Goal: Transaction & Acquisition: Book appointment/travel/reservation

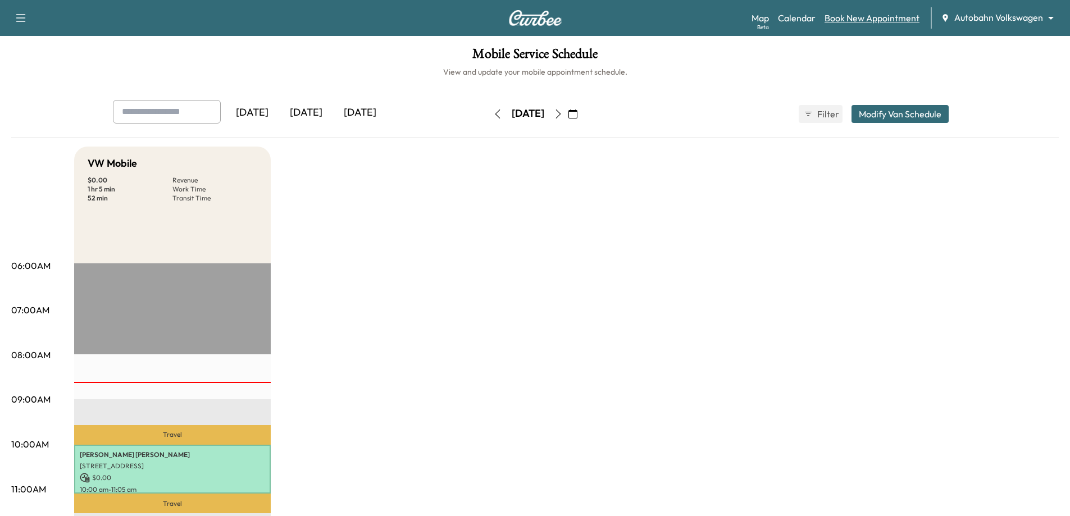
click at [854, 20] on link "Book New Appointment" at bounding box center [871, 17] width 95 height 13
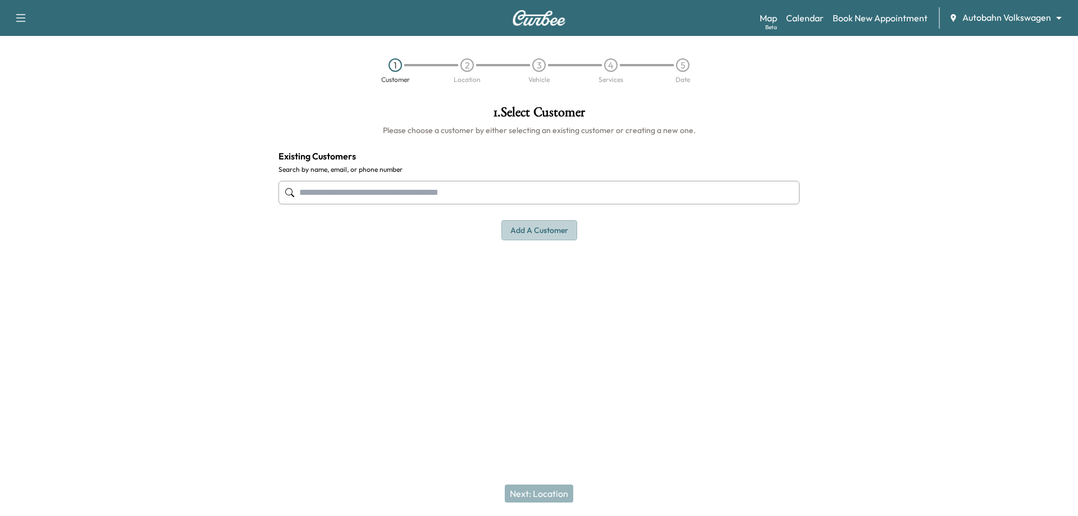
click at [545, 226] on button "Add a customer" at bounding box center [539, 230] width 76 height 21
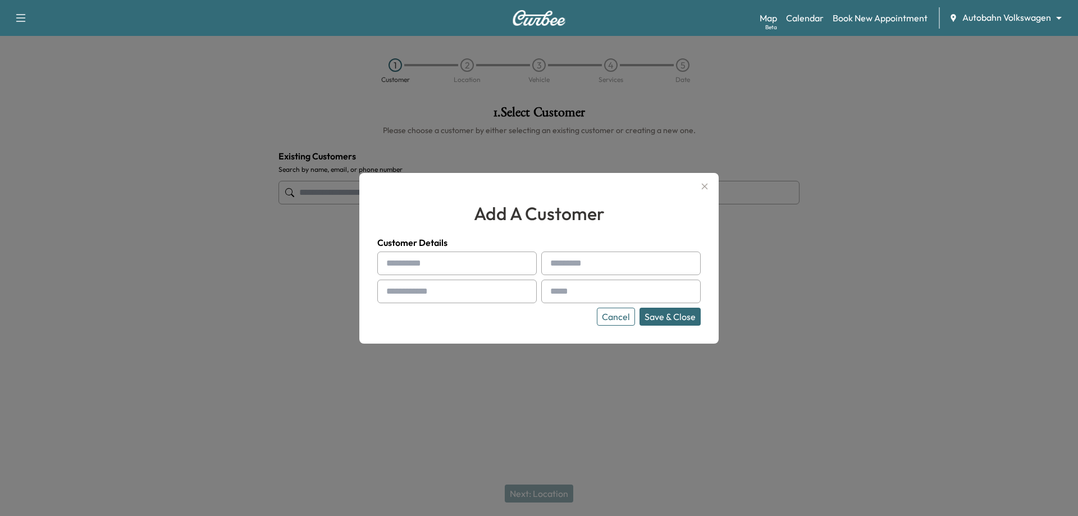
click at [421, 254] on input "text" at bounding box center [456, 264] width 159 height 24
drag, startPoint x: 421, startPoint y: 254, endPoint x: 268, endPoint y: 309, distance: 162.9
click at [258, 312] on div at bounding box center [539, 258] width 1078 height 516
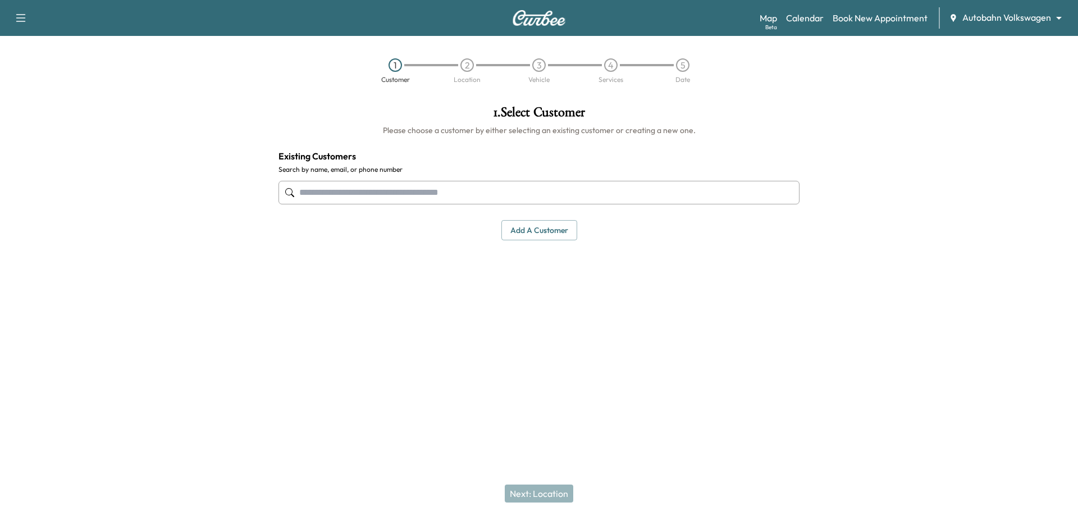
click at [433, 194] on input "text" at bounding box center [539, 193] width 521 height 24
paste input "**********"
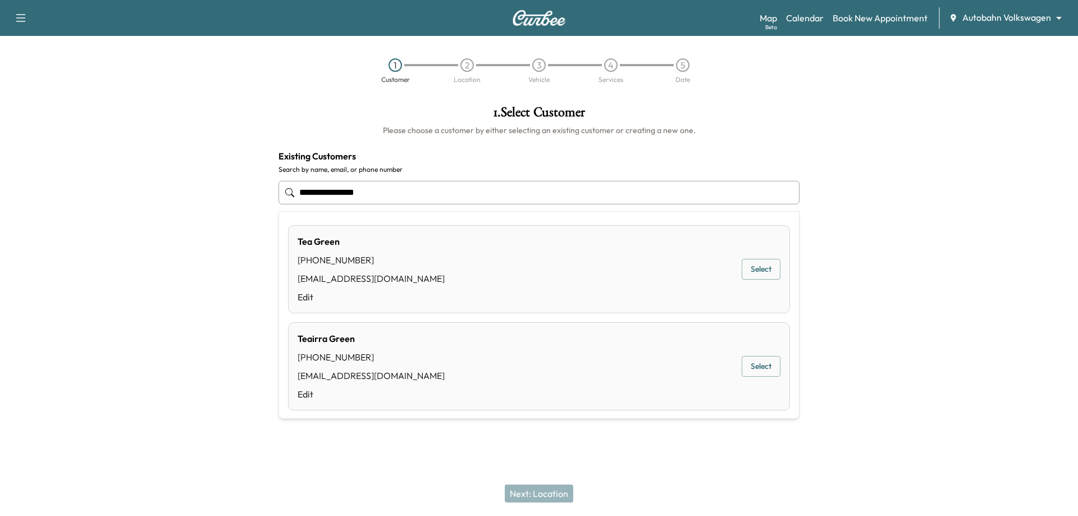
click at [512, 277] on div "Tea Green [PHONE_NUMBER] [EMAIL_ADDRESS][DOMAIN_NAME] Edit Select" at bounding box center [539, 269] width 502 height 88
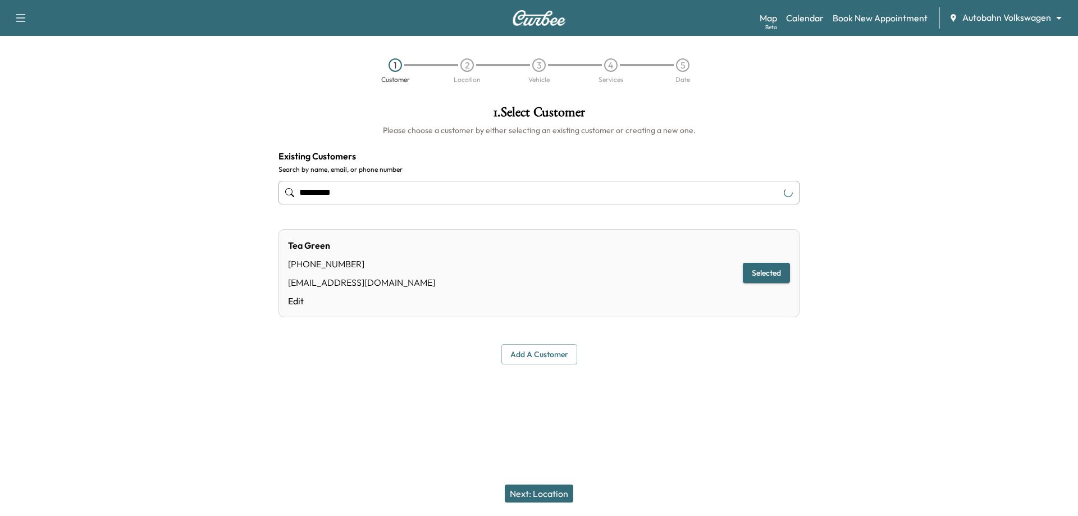
type input "*********"
click at [545, 494] on button "Next: Location" at bounding box center [539, 494] width 69 height 18
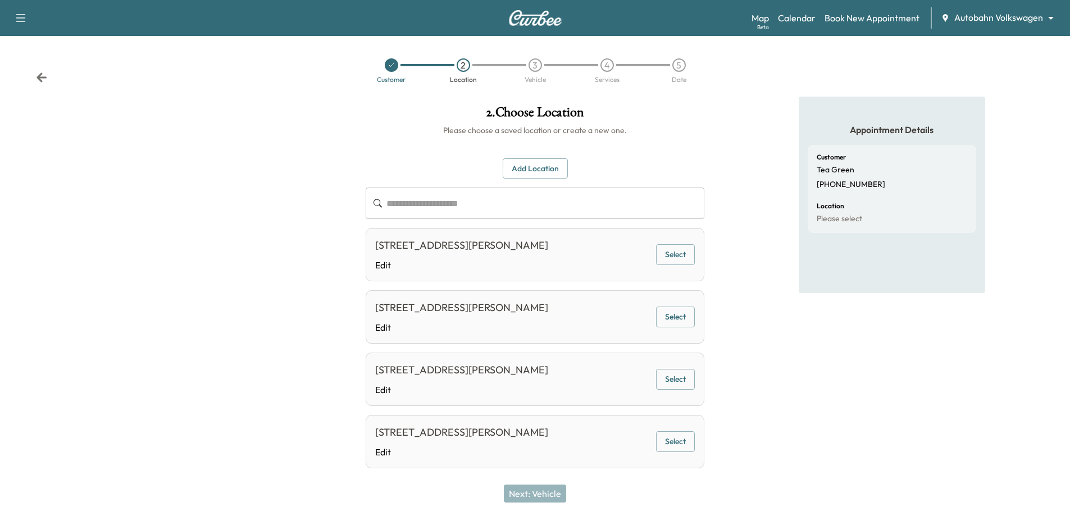
click at [682, 259] on button "Select" at bounding box center [675, 254] width 39 height 21
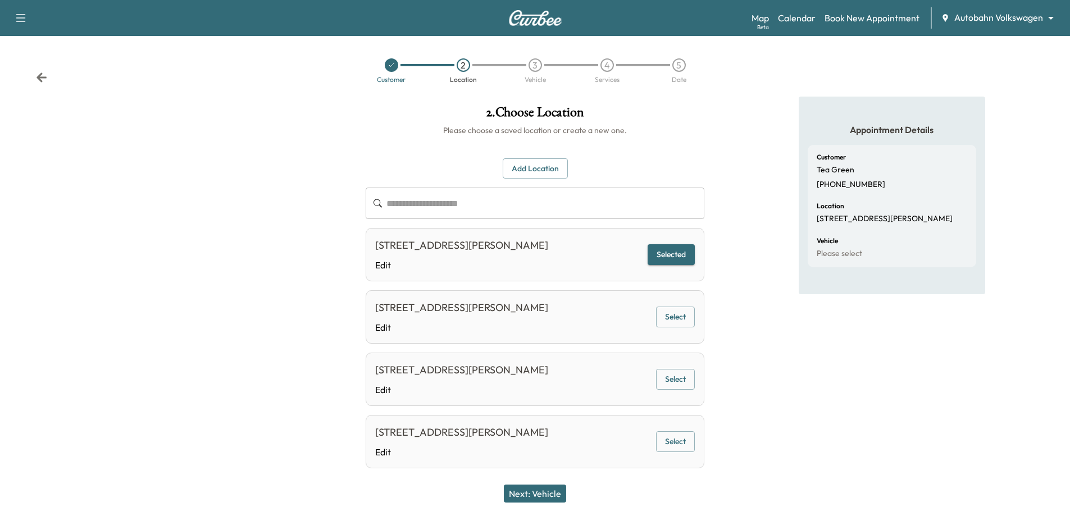
click at [545, 496] on button "Next: Vehicle" at bounding box center [535, 494] width 62 height 18
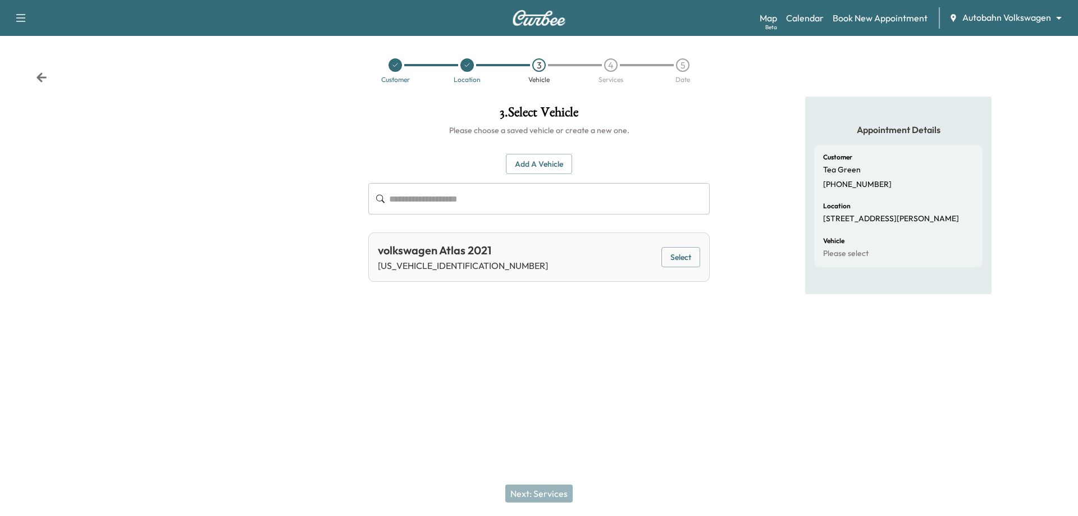
click at [674, 254] on button "Select" at bounding box center [681, 257] width 39 height 21
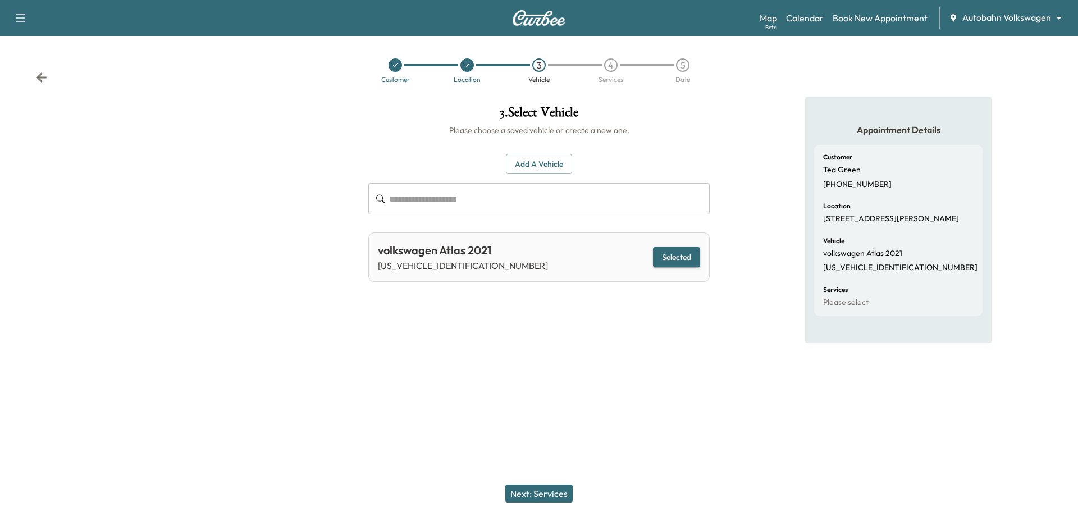
click at [536, 490] on button "Next: Services" at bounding box center [538, 494] width 67 height 18
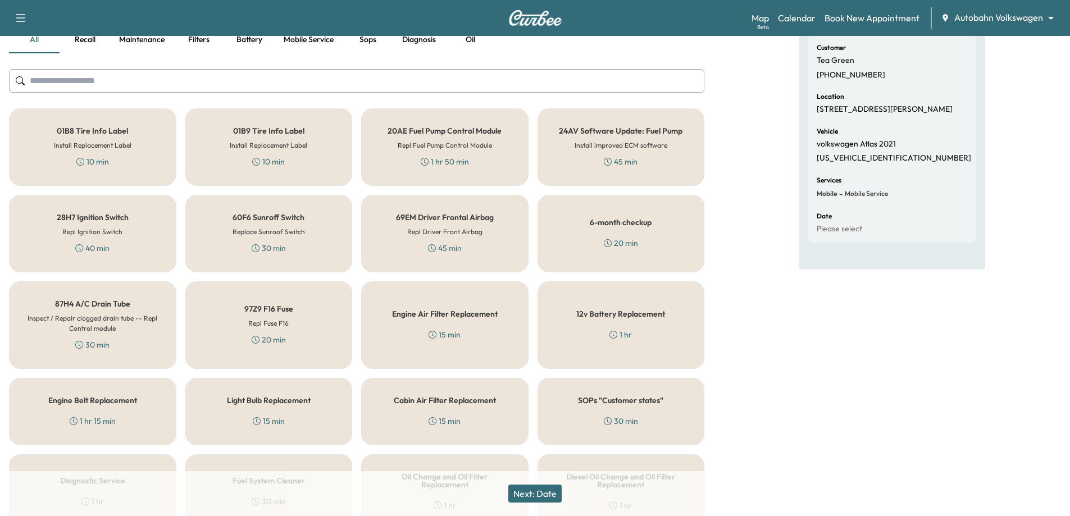
scroll to position [337, 0]
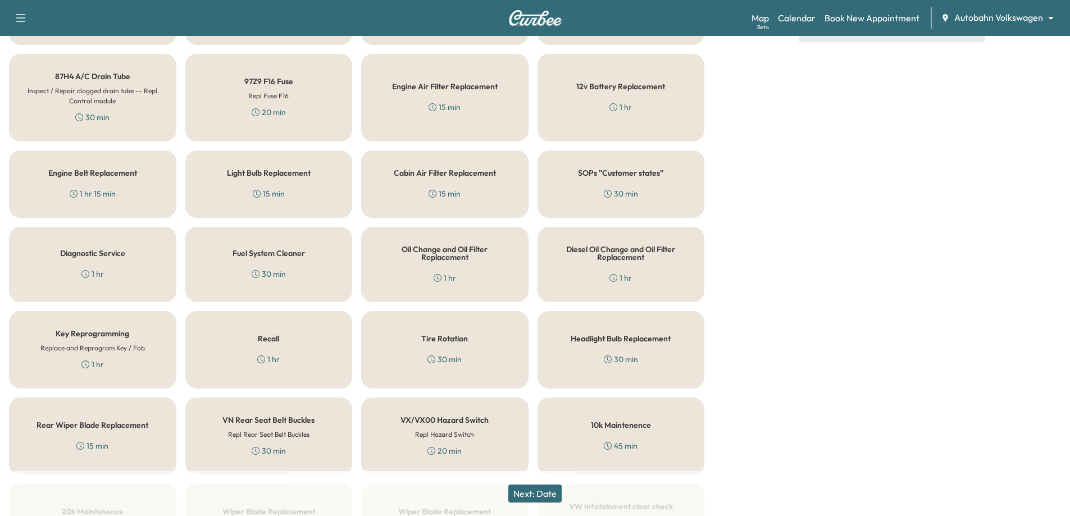
click at [408, 265] on div "Oil Change and Oil Filter Replacement 1 hr" at bounding box center [444, 264] width 167 height 75
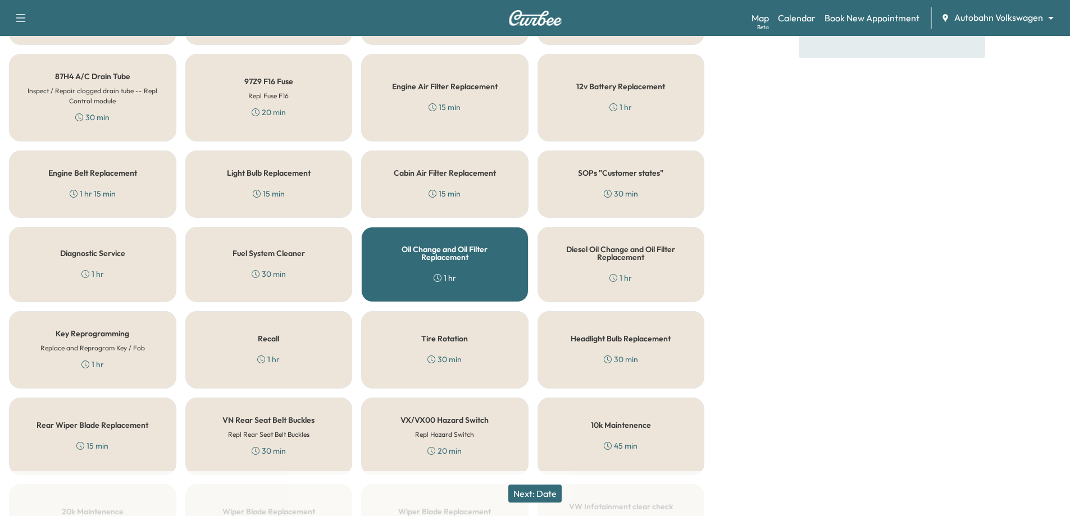
click at [542, 489] on button "Next: Date" at bounding box center [534, 494] width 53 height 18
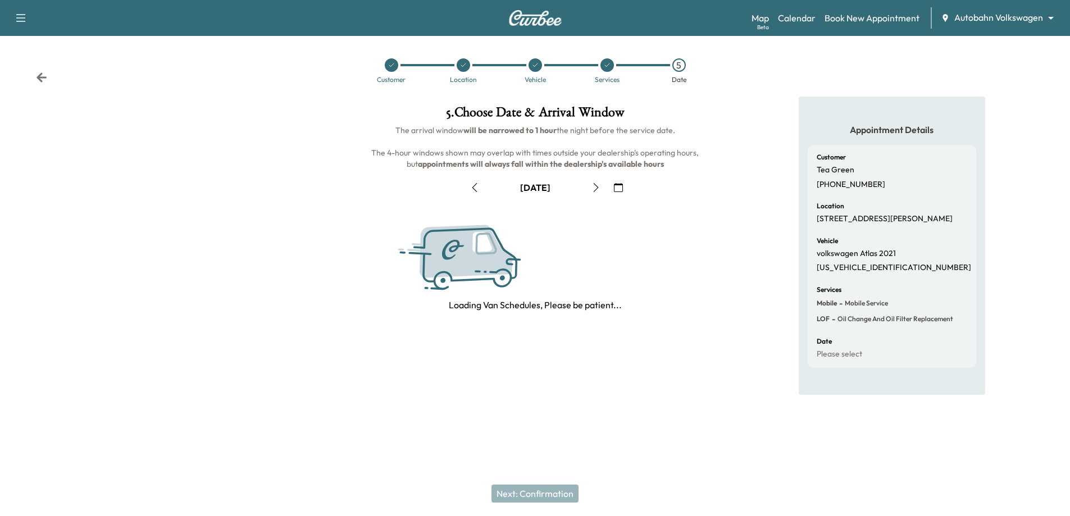
scroll to position [0, 0]
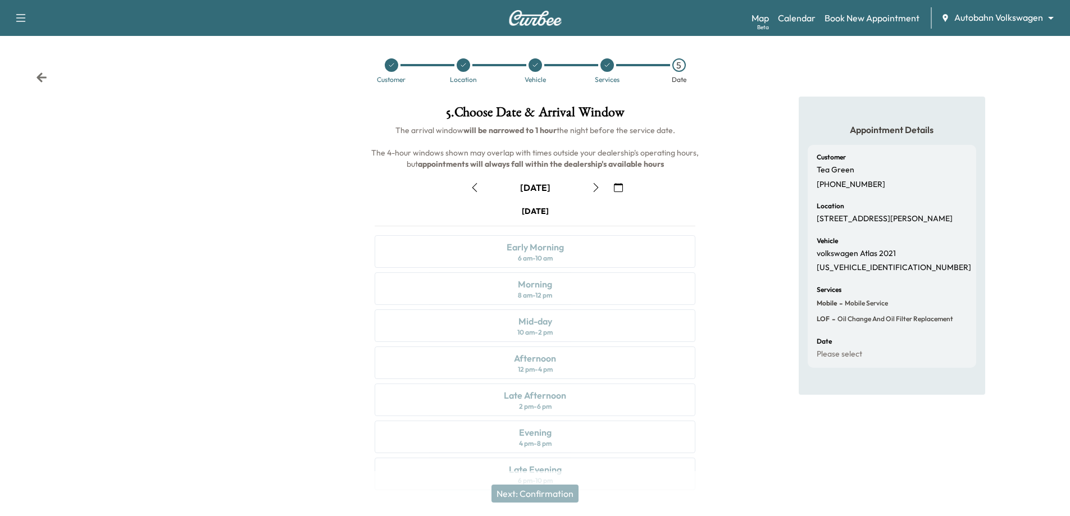
click at [474, 185] on icon "button" at bounding box center [474, 187] width 9 height 9
click at [566, 294] on div "Morning 8 am - 12 pm" at bounding box center [535, 288] width 321 height 33
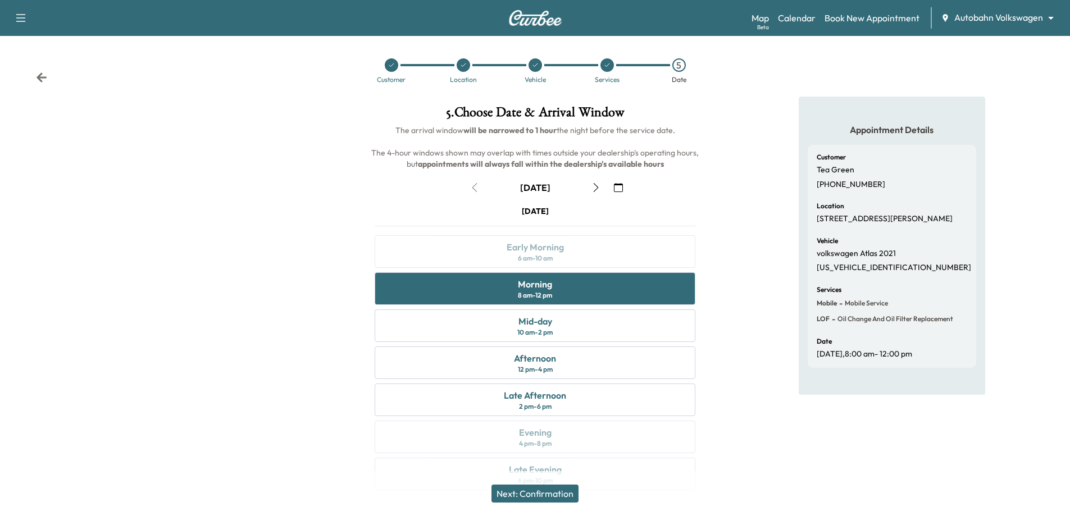
click at [513, 488] on button "Next: Confirmation" at bounding box center [534, 494] width 87 height 18
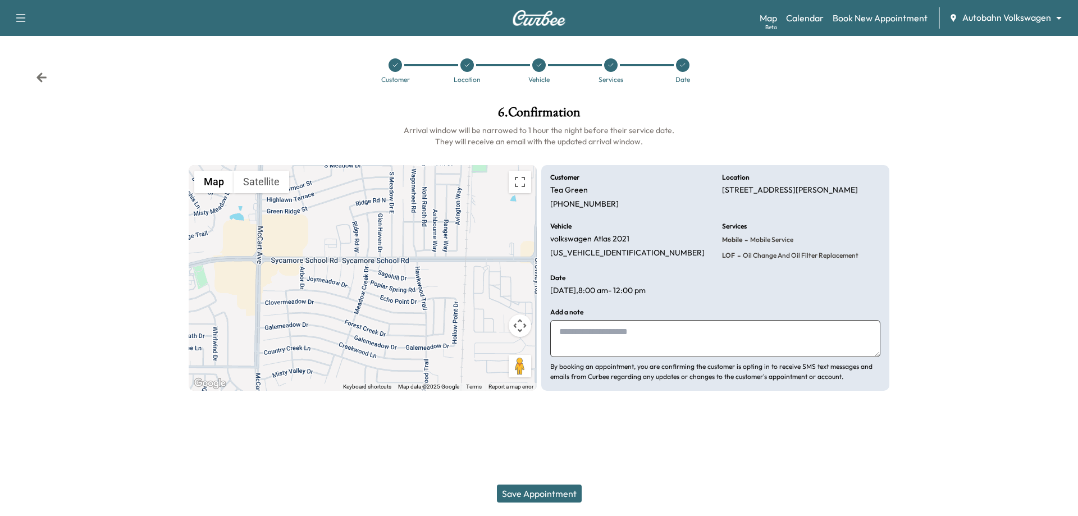
click at [523, 494] on button "Save Appointment" at bounding box center [539, 494] width 85 height 18
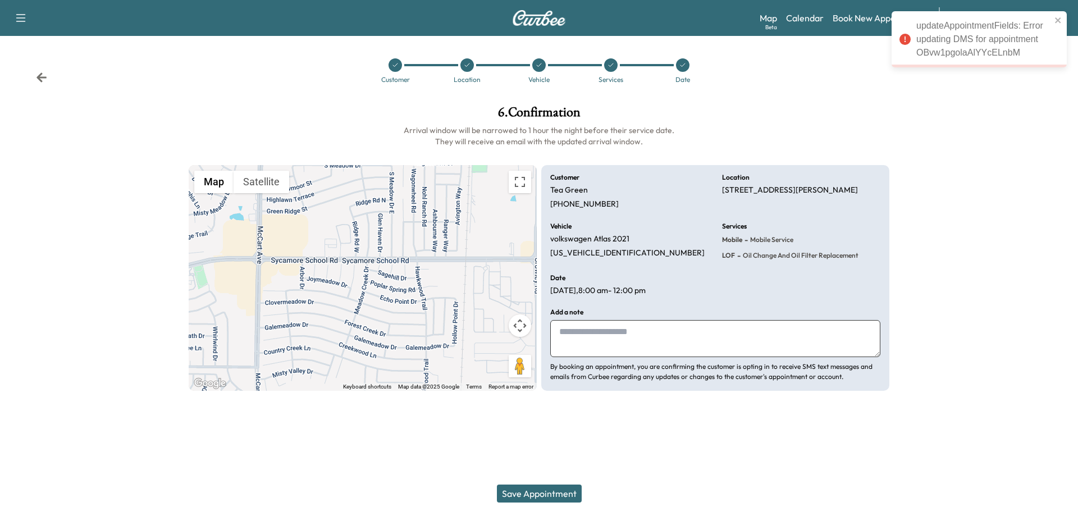
click at [43, 72] on icon at bounding box center [41, 77] width 11 height 11
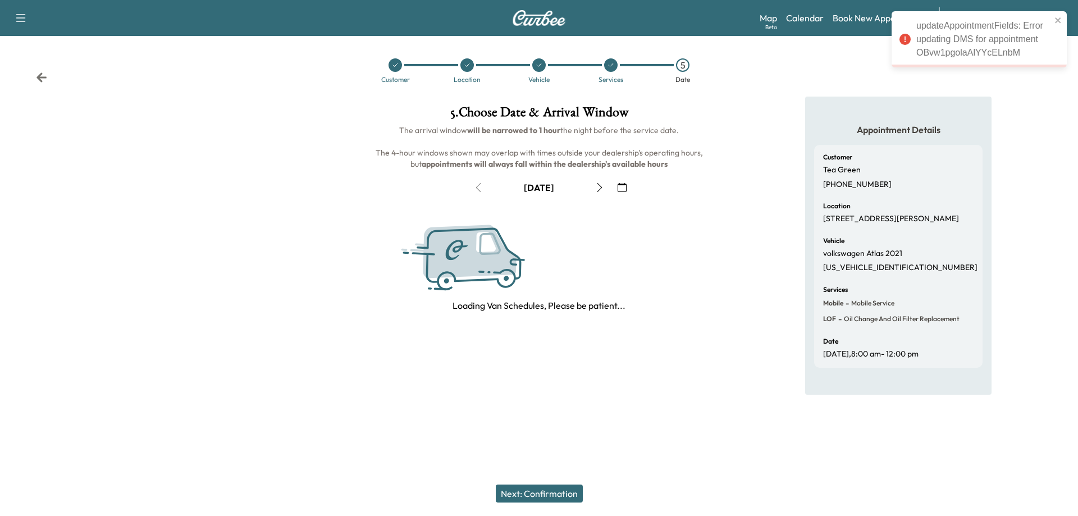
click at [43, 72] on icon at bounding box center [41, 77] width 11 height 11
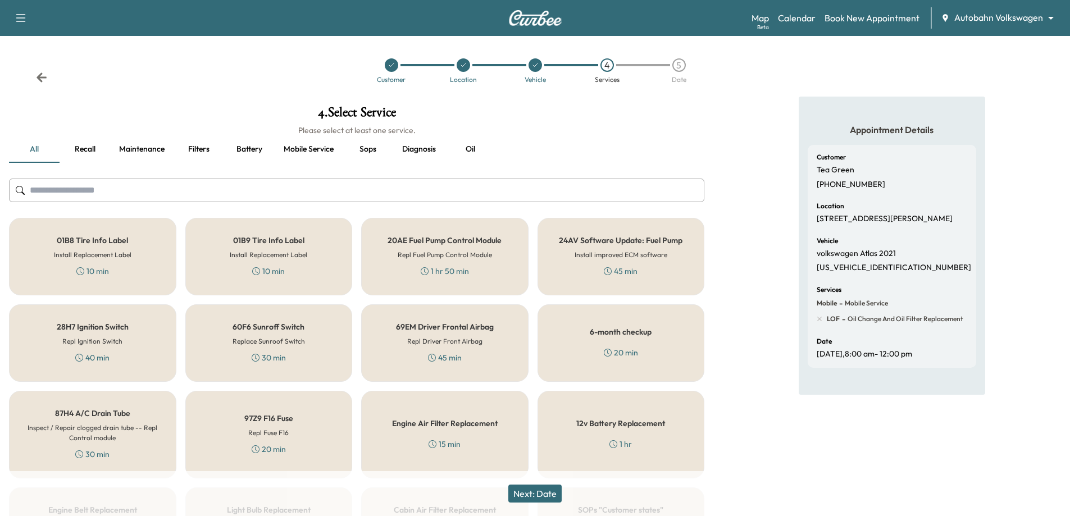
click at [43, 72] on icon at bounding box center [41, 77] width 11 height 11
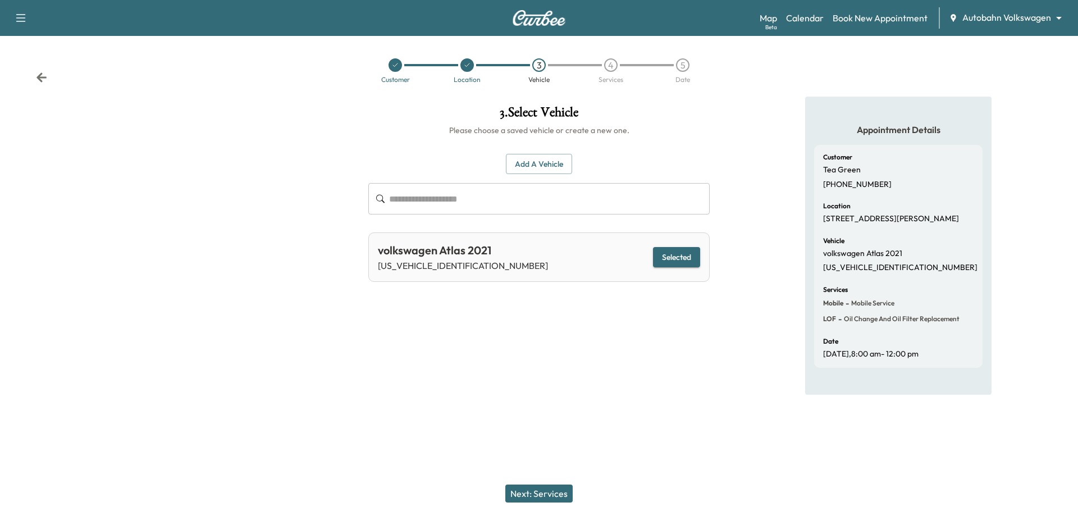
click at [519, 143] on div "Add a Vehicle ​ volkswagen Atlas 2021 [US_VEHICLE_IDENTIFICATION_NUMBER] Select…" at bounding box center [538, 209] width 341 height 147
click at [537, 163] on button "Add a Vehicle" at bounding box center [539, 164] width 66 height 21
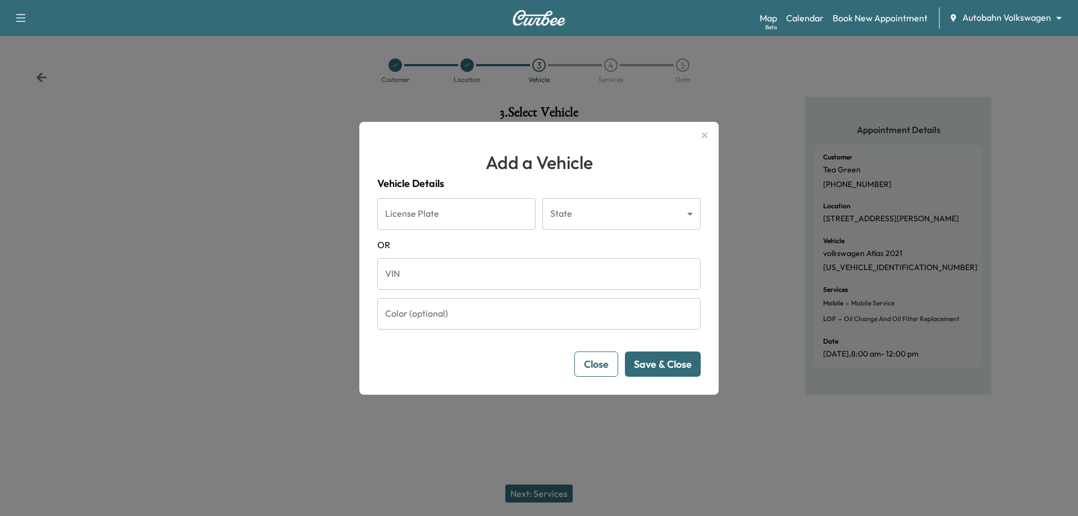
click at [485, 280] on input "VIN" at bounding box center [538, 273] width 323 height 31
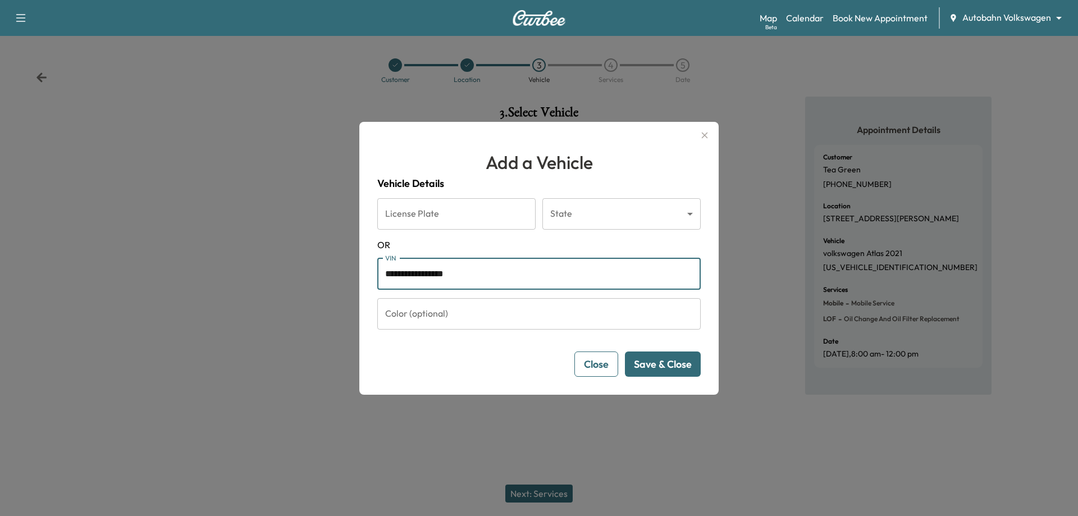
type input "**********"
click at [659, 366] on button "Save & Close" at bounding box center [663, 364] width 76 height 25
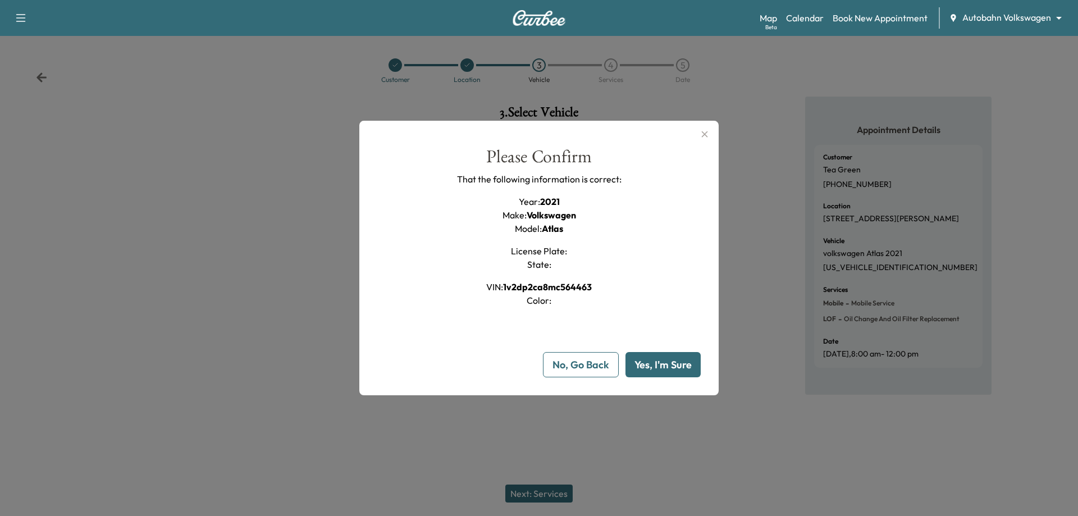
click at [659, 366] on button "Yes, I'm Sure" at bounding box center [663, 364] width 75 height 25
drag, startPoint x: 507, startPoint y: 288, endPoint x: 620, endPoint y: 275, distance: 114.2
click at [620, 275] on div "Please Confirm That the following information is correct: Year : 2021 Make : Vo…" at bounding box center [538, 228] width 323 height 160
copy span "1v2dp2ca8mc564463"
click at [608, 368] on button "No, Go Back" at bounding box center [581, 364] width 76 height 25
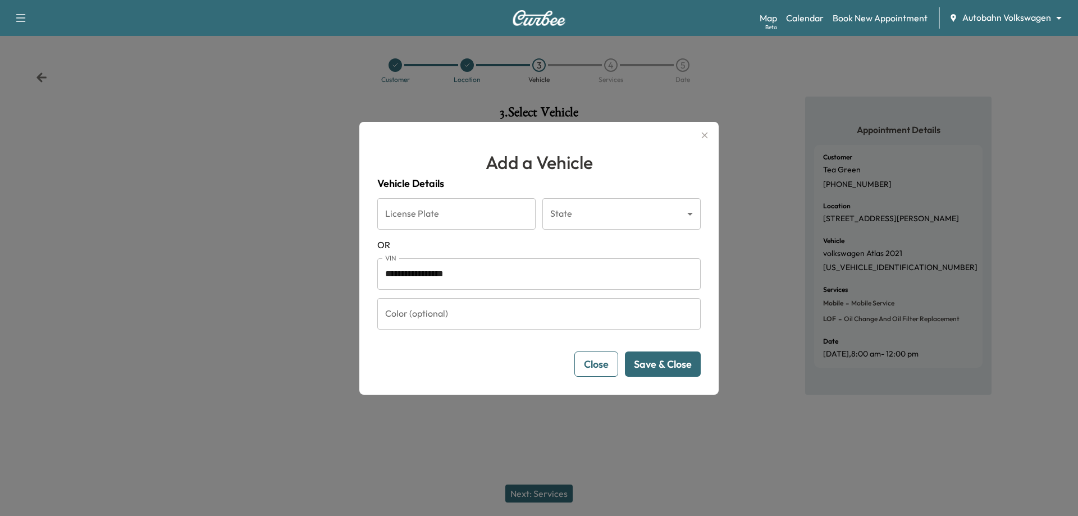
click at [702, 129] on icon "button" at bounding box center [704, 135] width 13 height 13
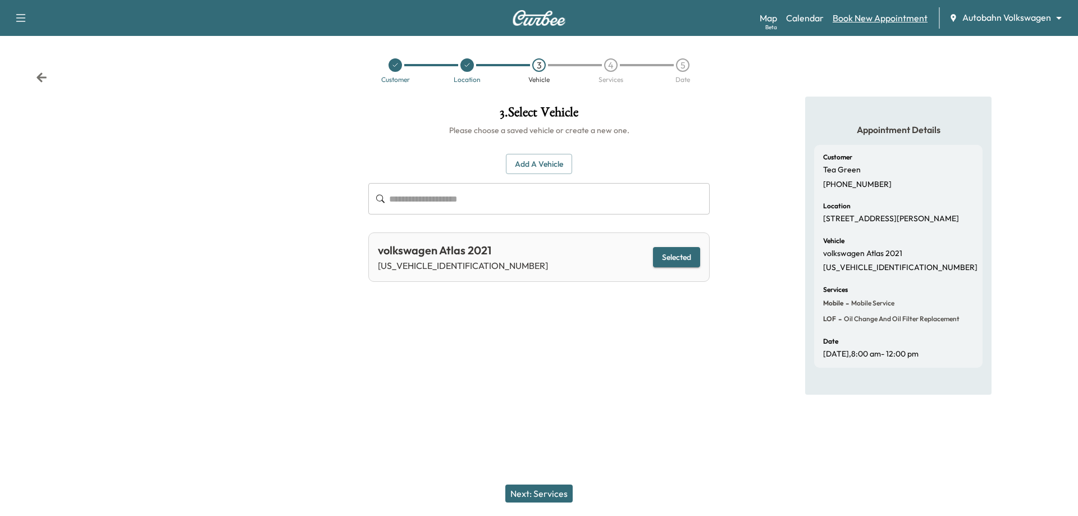
click at [900, 15] on link "Book New Appointment" at bounding box center [880, 17] width 95 height 13
click at [891, 11] on link "Book New Appointment" at bounding box center [880, 17] width 95 height 13
click at [854, 20] on link "Book New Appointment" at bounding box center [880, 17] width 95 height 13
click at [43, 80] on icon at bounding box center [41, 77] width 11 height 11
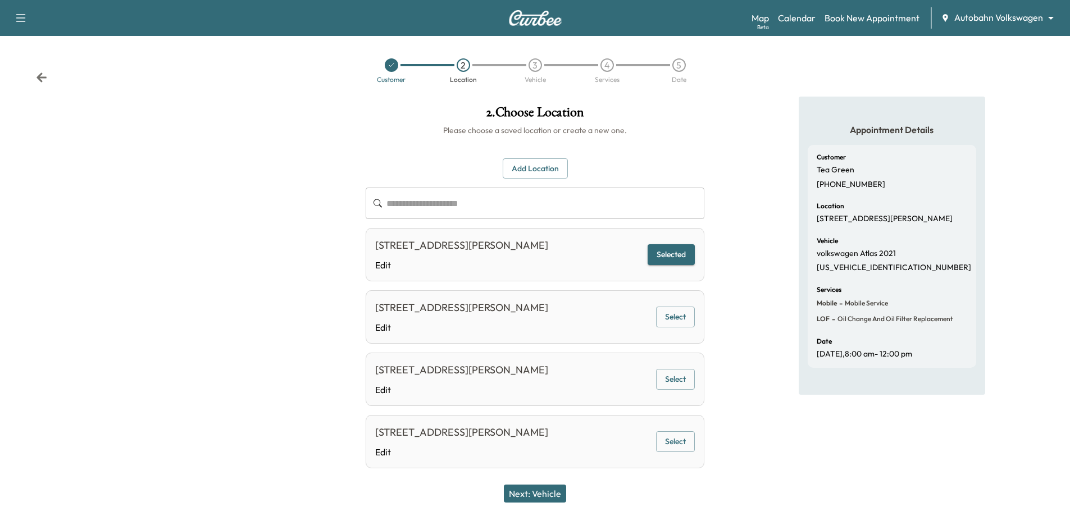
click at [43, 80] on icon at bounding box center [41, 77] width 11 height 11
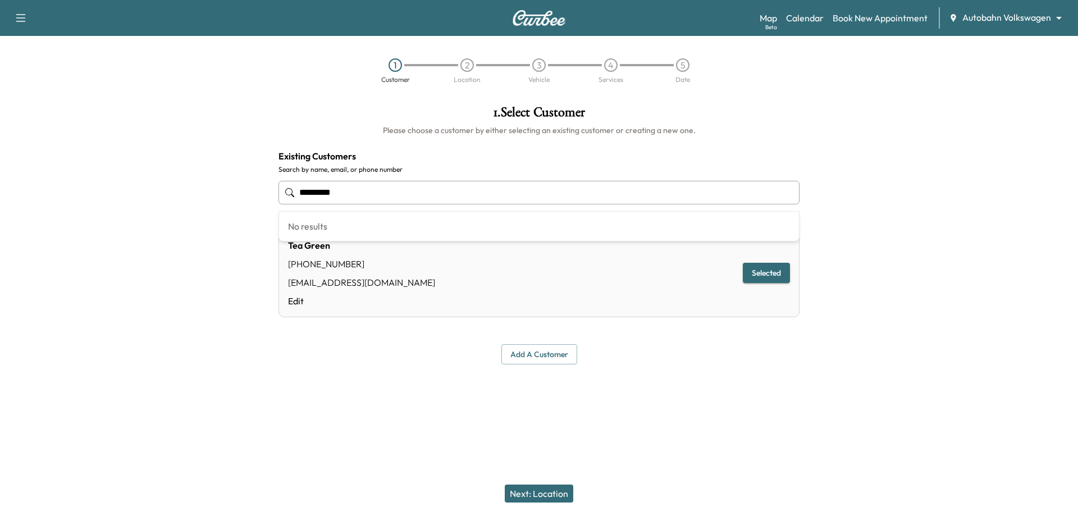
click at [357, 200] on input "*********" at bounding box center [539, 193] width 521 height 24
click at [423, 290] on div "Tea Green [PHONE_NUMBER] [EMAIL_ADDRESS][DOMAIN_NAME] Edit Selected" at bounding box center [539, 273] width 521 height 88
click at [566, 489] on button "Next: Location" at bounding box center [539, 494] width 69 height 18
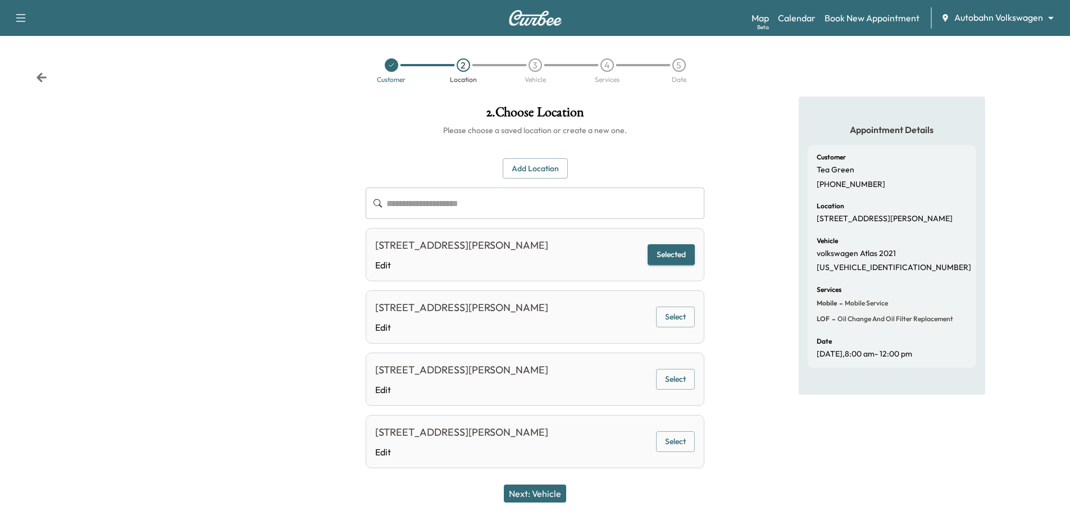
click at [681, 321] on button "Select" at bounding box center [675, 317] width 39 height 21
click at [555, 482] on div "Next: Vehicle" at bounding box center [535, 493] width 1070 height 45
click at [563, 499] on button "Next: Vehicle" at bounding box center [535, 494] width 62 height 18
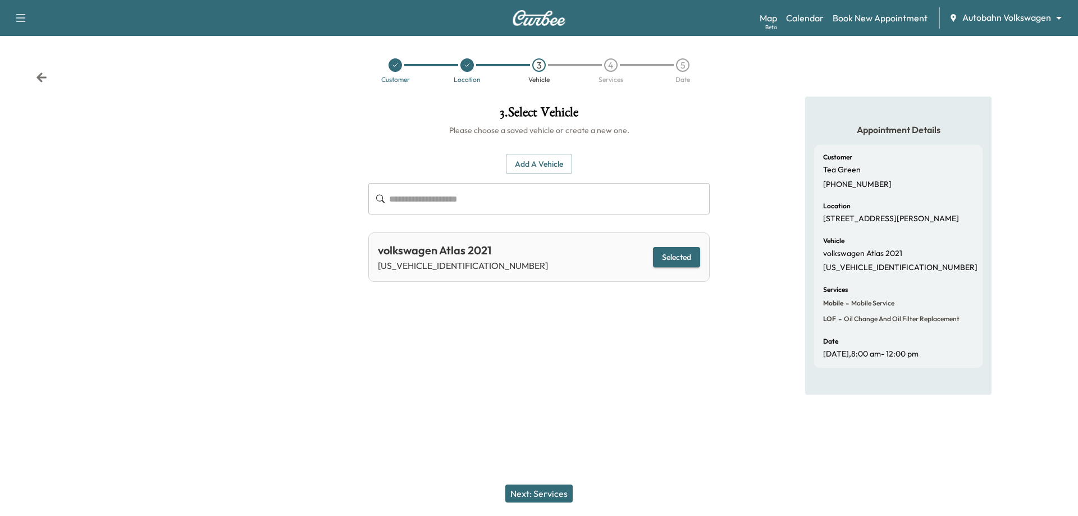
click at [558, 157] on button "Add a Vehicle" at bounding box center [539, 164] width 66 height 21
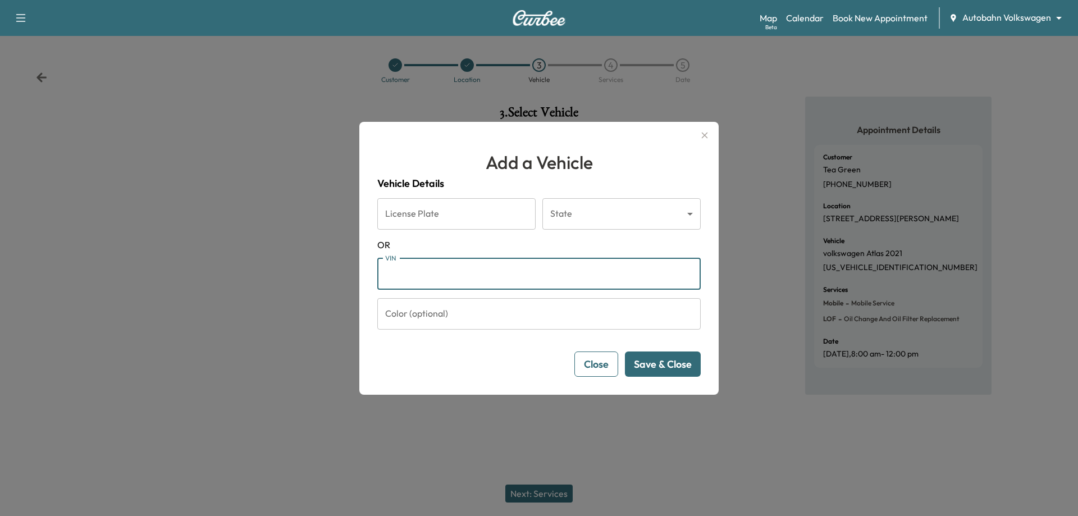
paste input "**********"
type input "**********"
click at [669, 367] on button "Save & Close" at bounding box center [663, 364] width 76 height 25
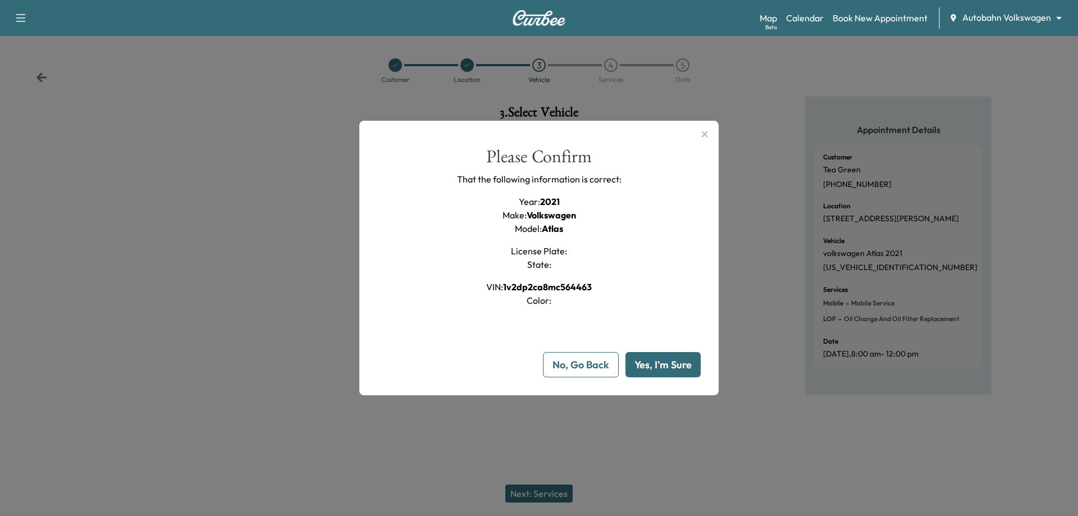
click at [669, 367] on button "Yes, I'm Sure" at bounding box center [663, 364] width 75 height 25
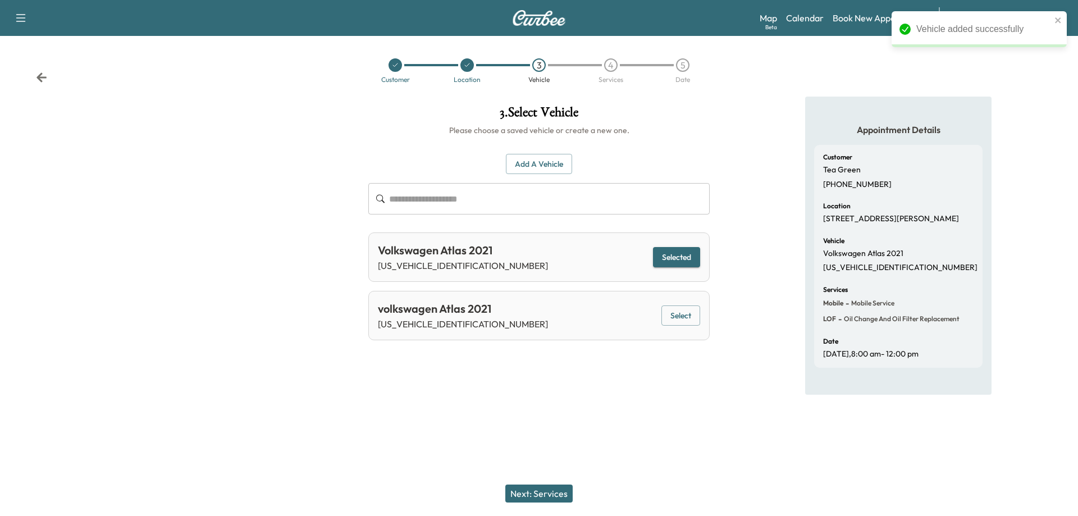
click at [545, 475] on div "Next: Services" at bounding box center [539, 493] width 1078 height 45
click at [549, 486] on button "Next: Services" at bounding box center [538, 494] width 67 height 18
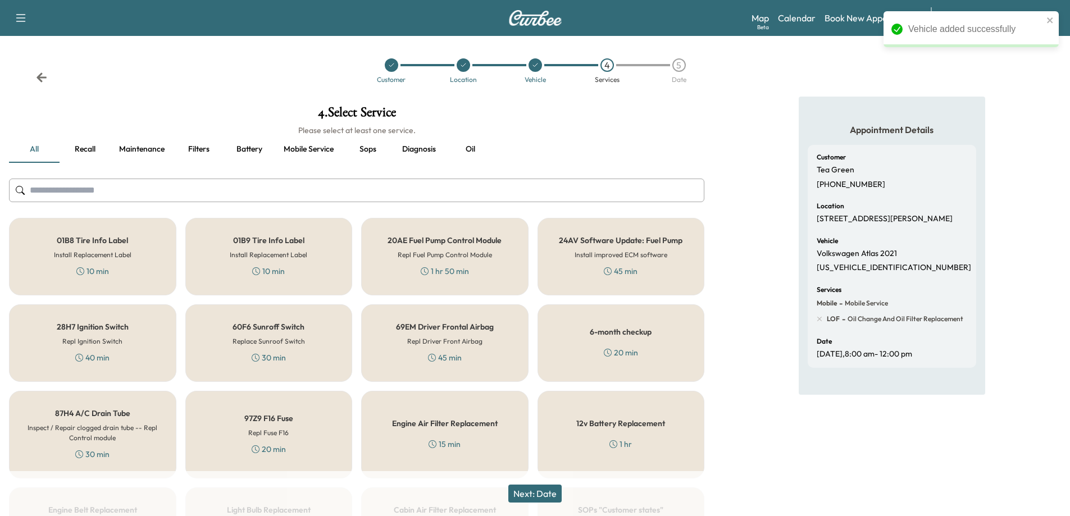
click at [549, 493] on button "Next: Date" at bounding box center [534, 494] width 53 height 18
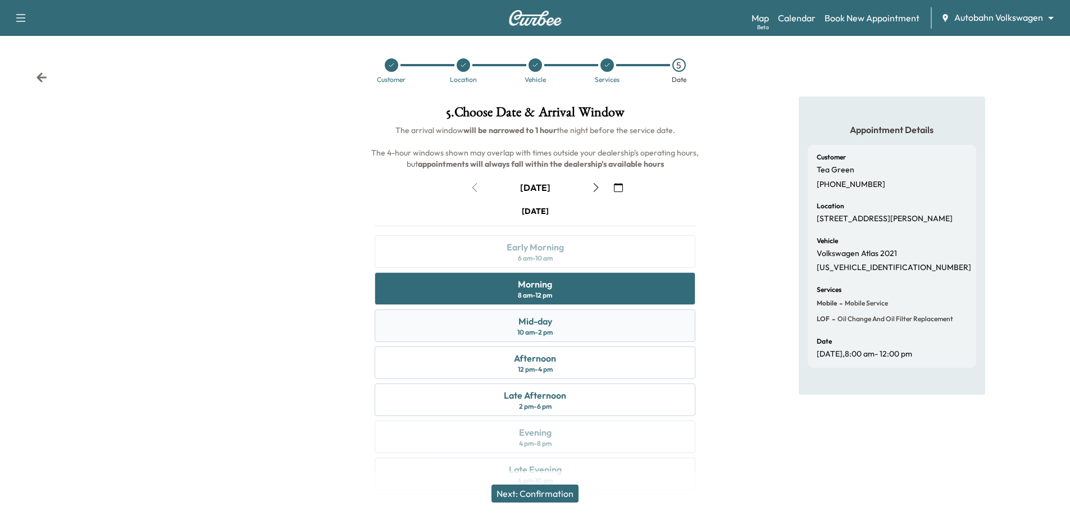
click at [550, 324] on div "Mid-day" at bounding box center [535, 320] width 34 height 13
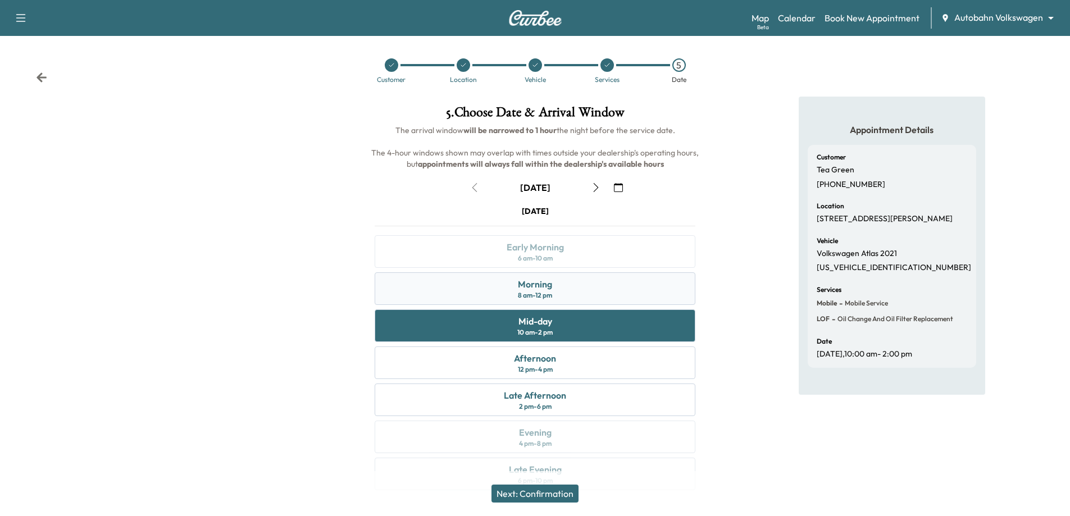
click at [540, 281] on div "Morning" at bounding box center [535, 283] width 34 height 13
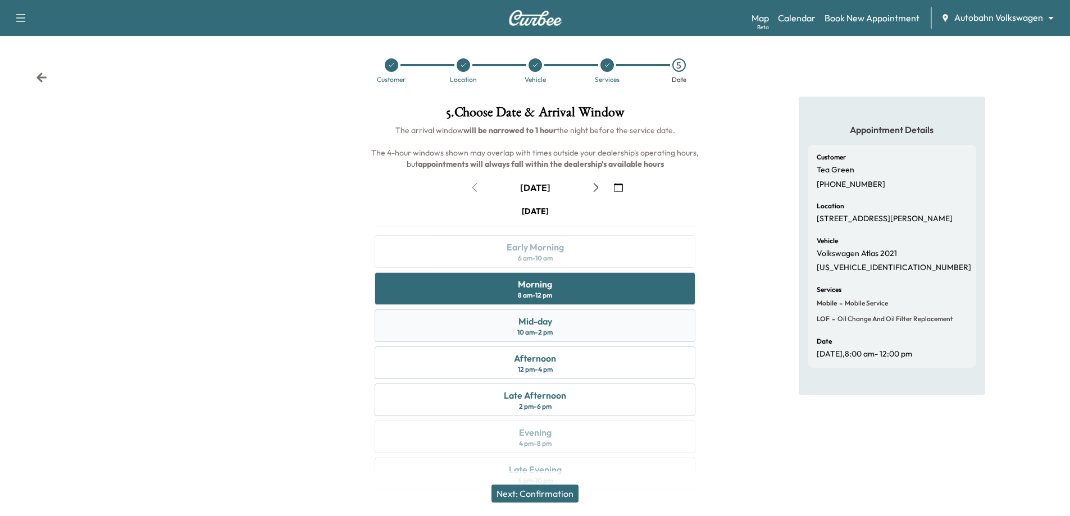
click at [541, 320] on div "Mid-day" at bounding box center [535, 320] width 34 height 13
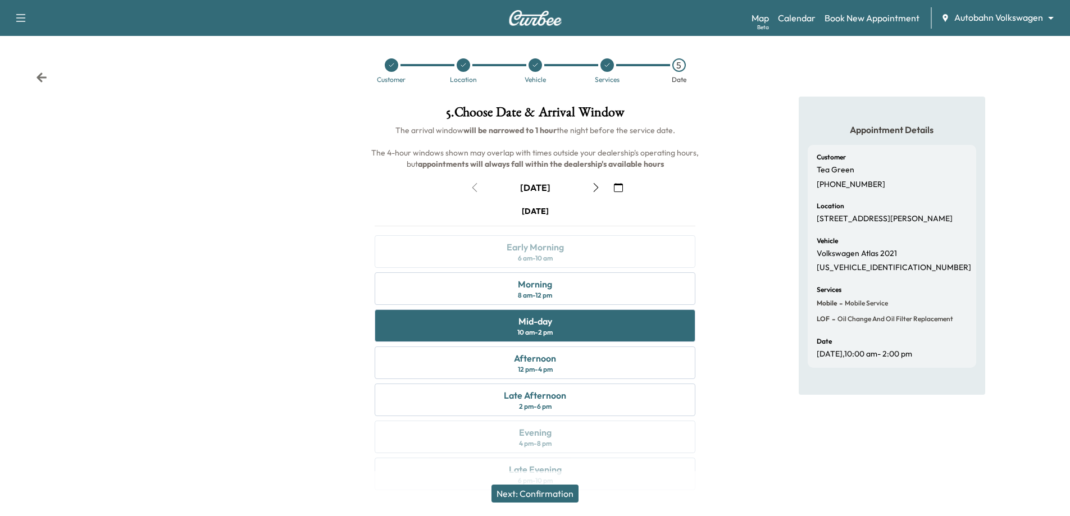
click at [528, 496] on button "Next: Confirmation" at bounding box center [534, 494] width 87 height 18
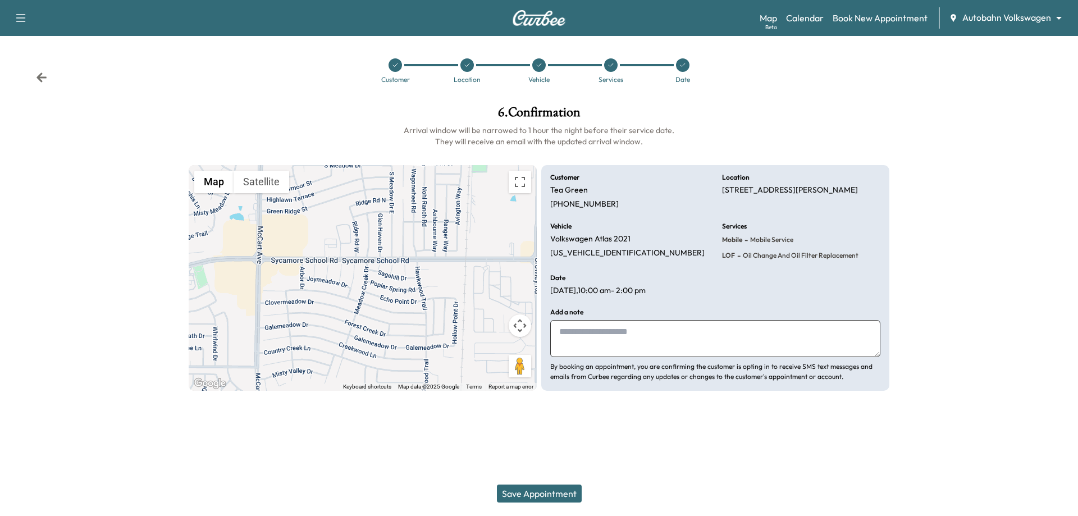
click at [528, 496] on button "Save Appointment" at bounding box center [539, 494] width 85 height 18
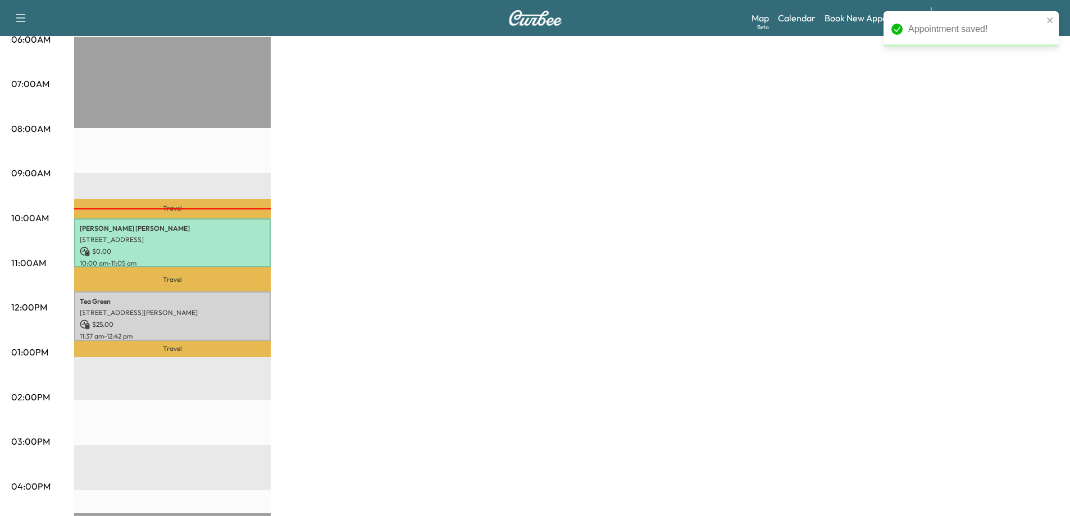
scroll to position [281, 0]
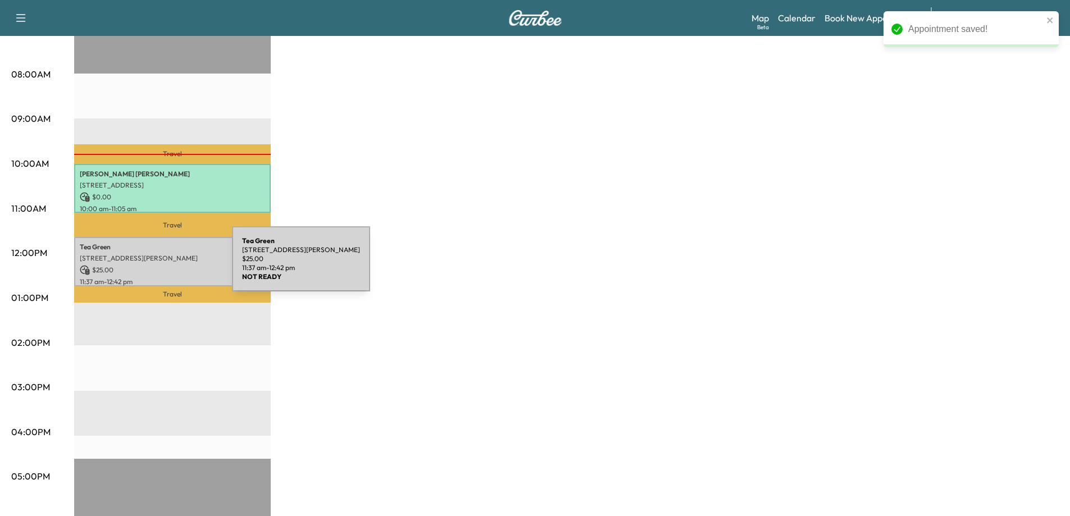
click at [148, 266] on p "$ 25.00" at bounding box center [172, 270] width 185 height 10
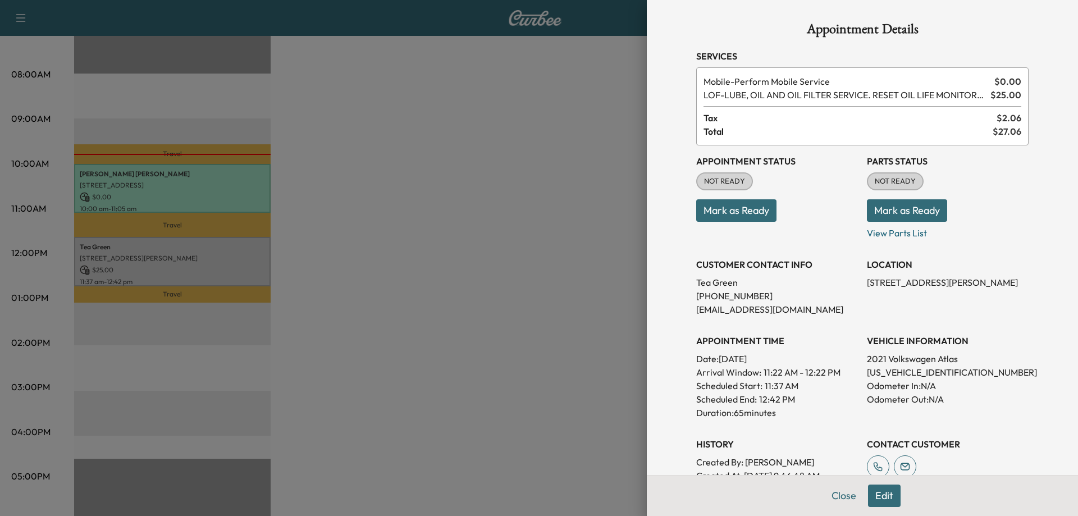
click at [442, 341] on div at bounding box center [539, 258] width 1078 height 516
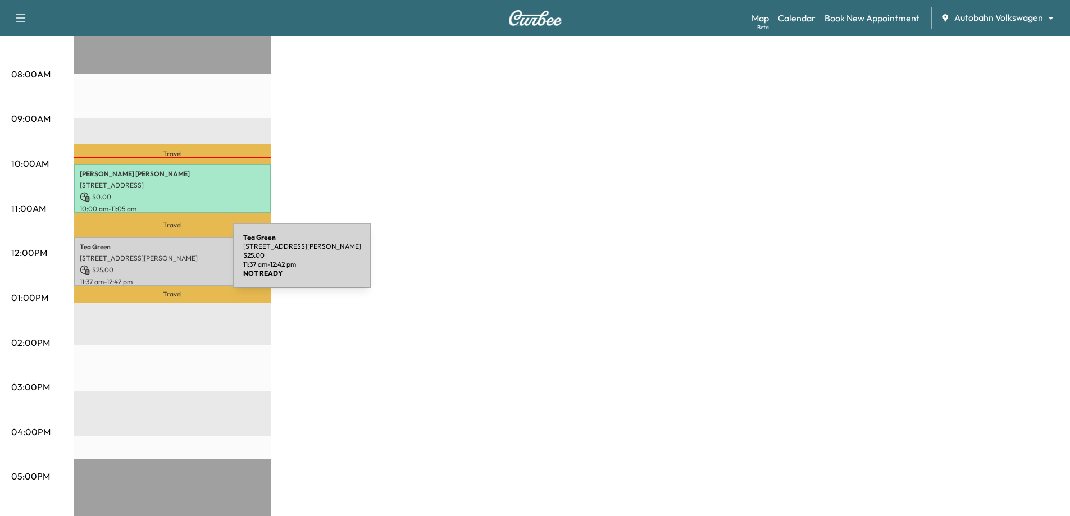
click at [149, 265] on p "$ 25.00" at bounding box center [172, 270] width 185 height 10
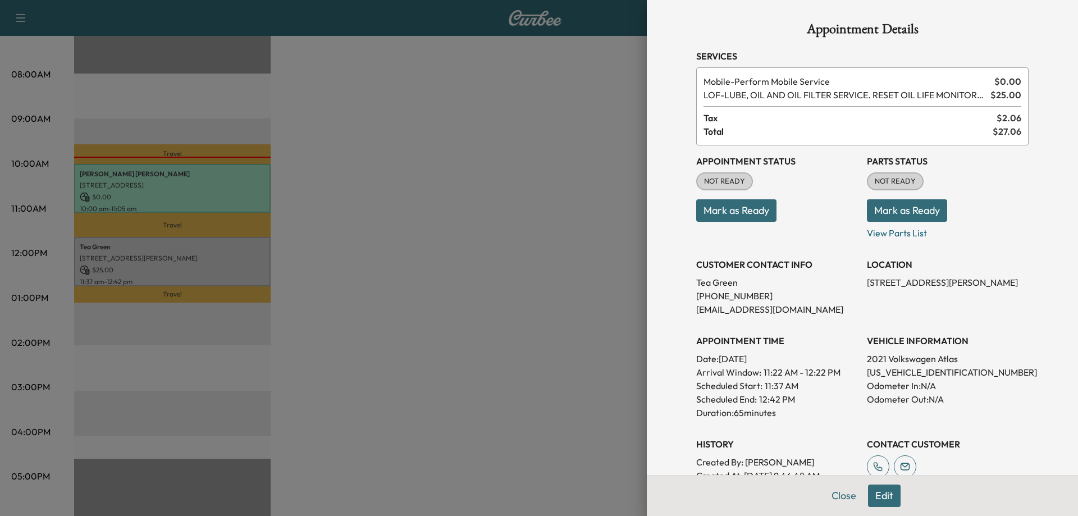
click at [406, 211] on div at bounding box center [539, 258] width 1078 height 516
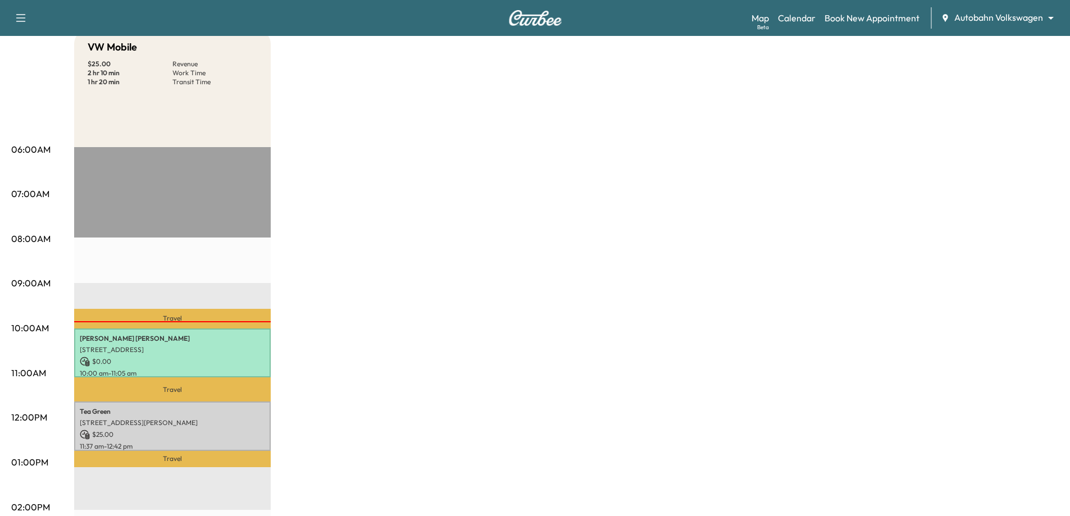
scroll to position [0, 0]
